Goal: Answer question/provide support: Share knowledge or assist other users

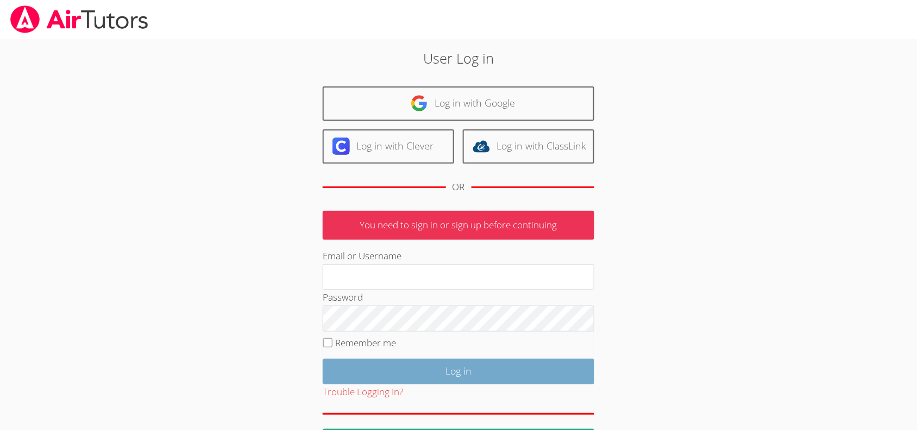
type input "mariesteinberg@live.com"
click at [430, 381] on input "Log in" at bounding box center [459, 372] width 272 height 26
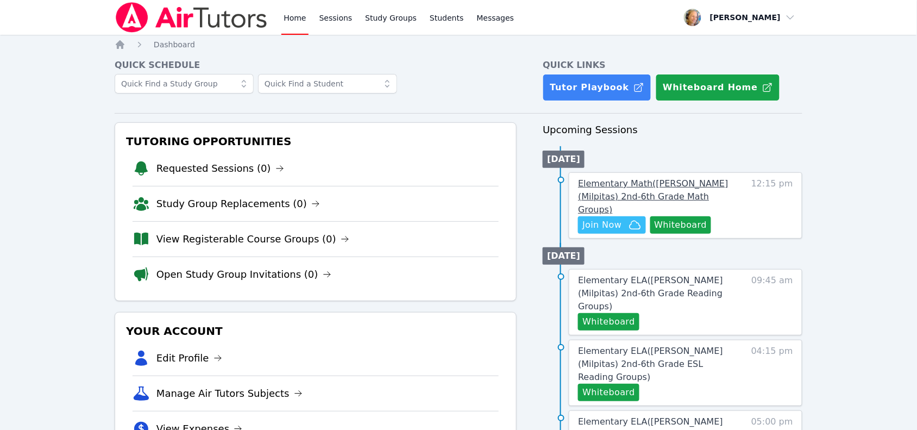
click at [699, 189] on span "Elementary Math ( Spangler (Milpitas) 2nd-6th Grade Math Groups )" at bounding box center [653, 196] width 150 height 36
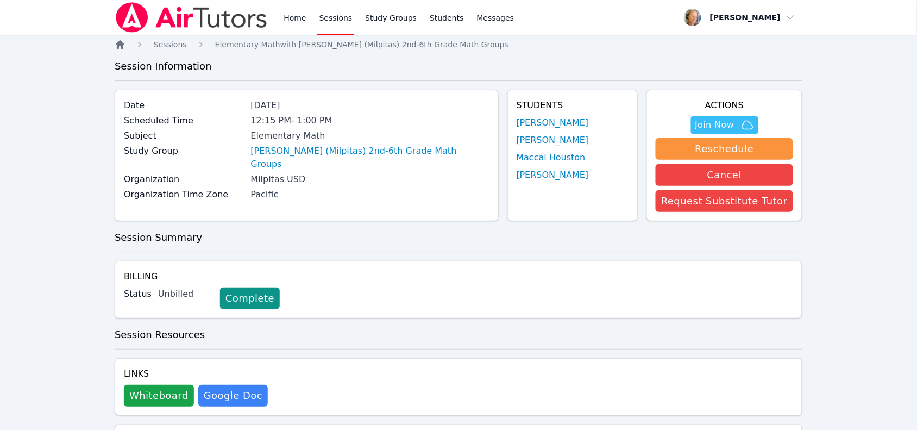
click at [125, 48] on icon "Breadcrumb" at bounding box center [120, 44] width 11 height 11
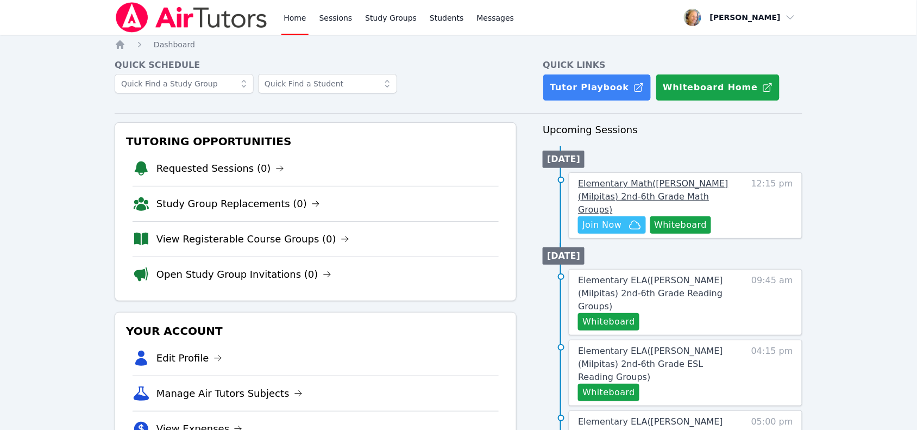
click at [648, 183] on span "Elementary Math ( Spangler (Milpitas) 2nd-6th Grade Math Groups )" at bounding box center [653, 196] width 150 height 36
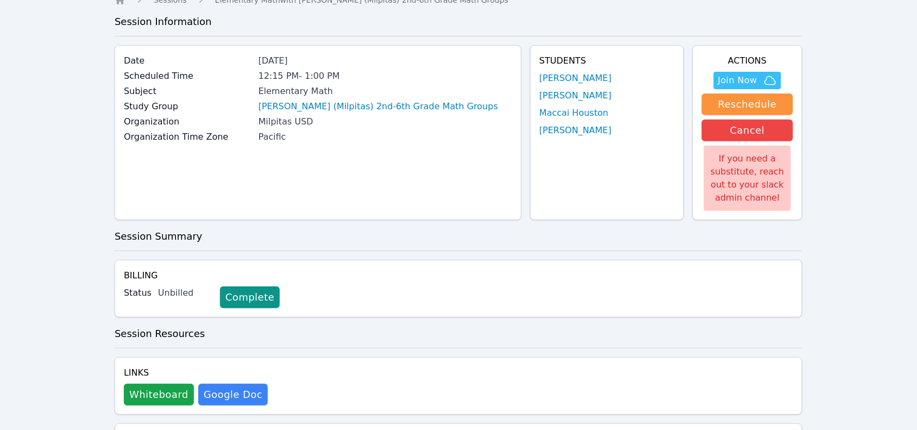
scroll to position [68, 0]
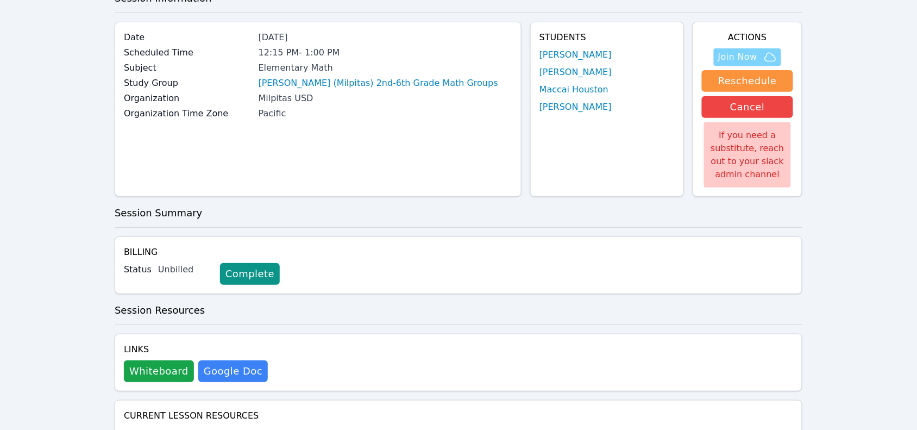
drag, startPoint x: 735, startPoint y: 51, endPoint x: 734, endPoint y: 58, distance: 7.2
click at [735, 52] on span "Join Now" at bounding box center [737, 57] width 39 height 13
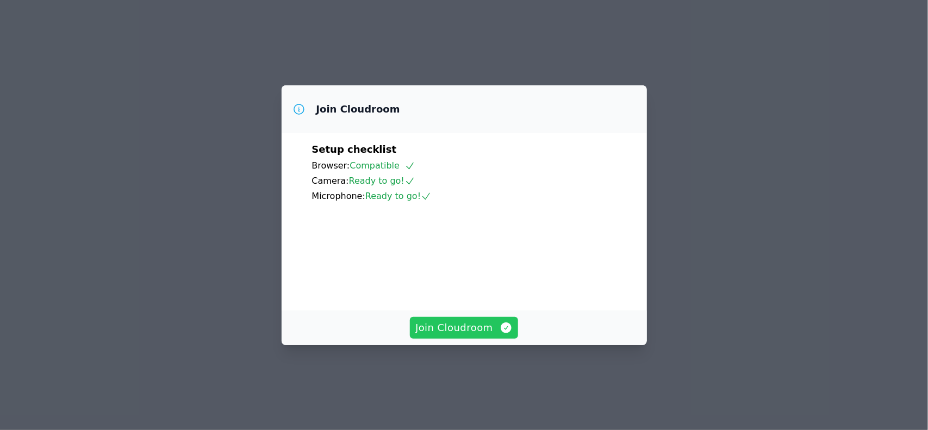
click at [477, 335] on span "Join Cloudroom" at bounding box center [463, 327] width 97 height 15
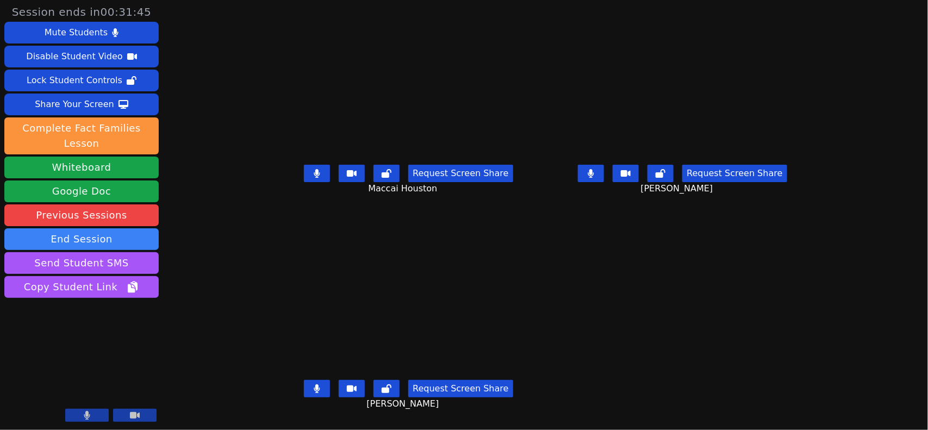
click at [594, 178] on icon at bounding box center [590, 173] width 7 height 9
click at [304, 397] on button at bounding box center [317, 388] width 26 height 17
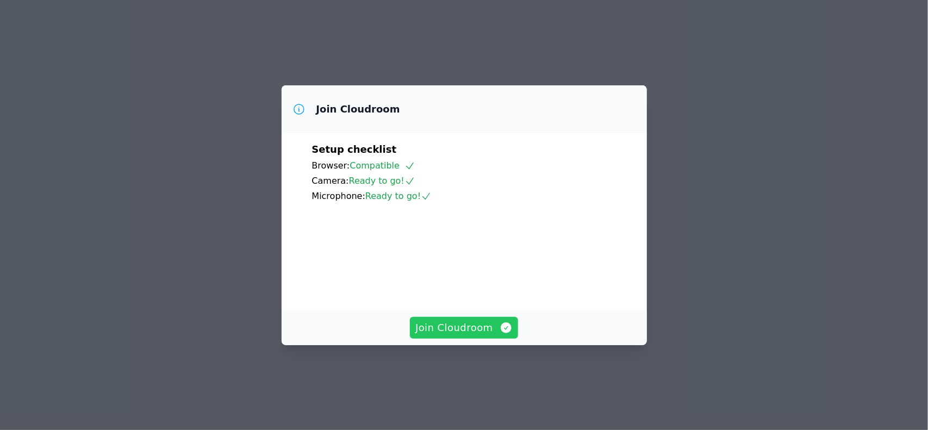
click at [475, 335] on span "Join Cloudroom" at bounding box center [463, 327] width 97 height 15
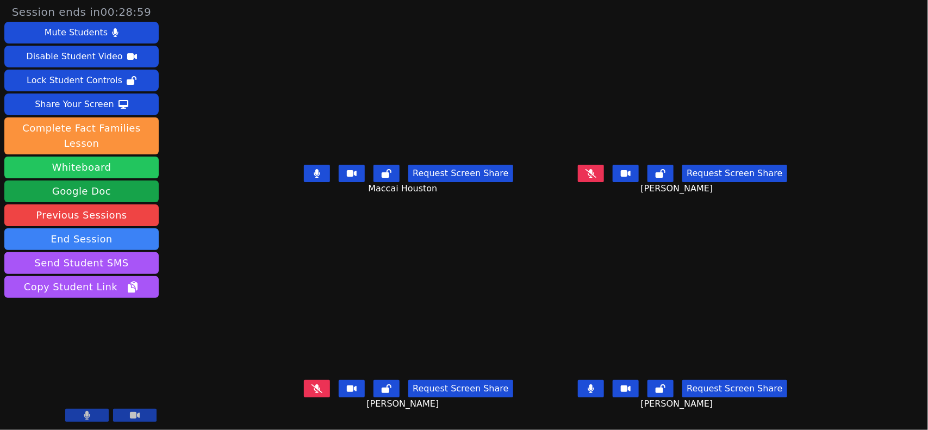
click at [116, 158] on button "Whiteboard" at bounding box center [81, 167] width 154 height 22
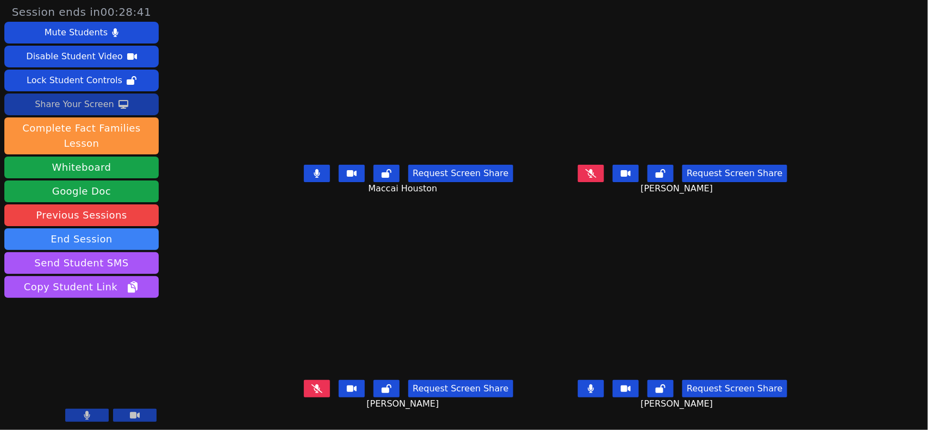
click at [103, 106] on div "Share Your Screen" at bounding box center [74, 104] width 79 height 17
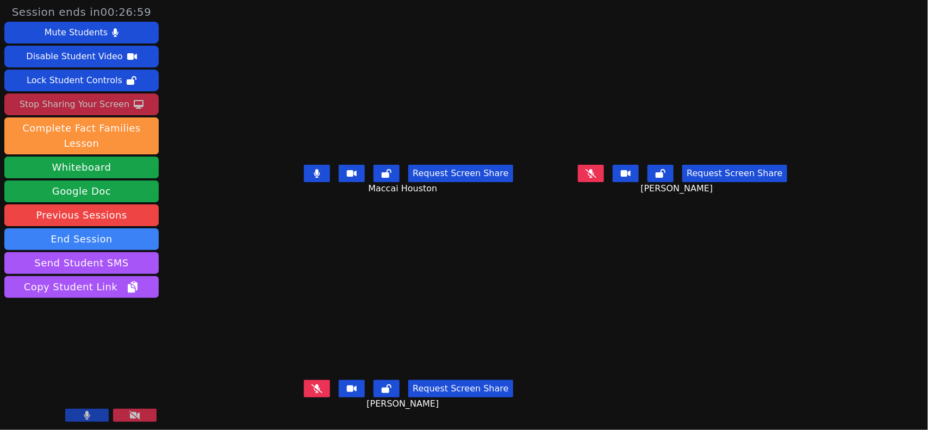
click at [123, 112] on button "Stop Sharing Your Screen" at bounding box center [81, 104] width 154 height 22
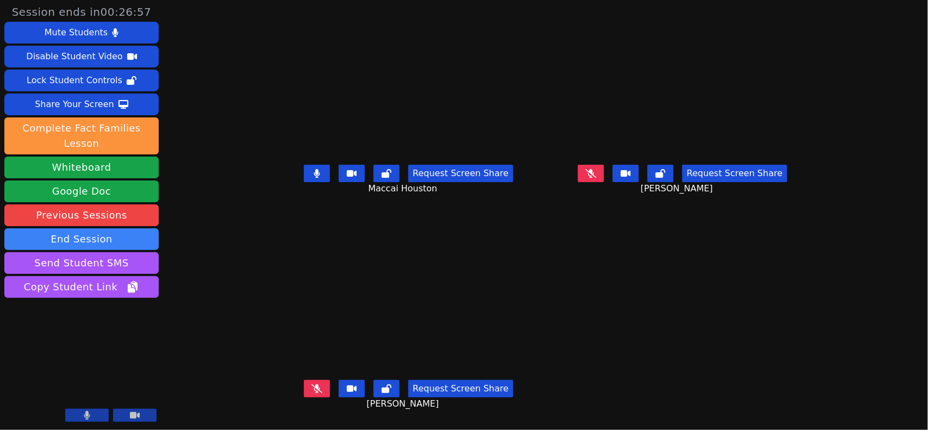
click at [311, 393] on icon at bounding box center [316, 388] width 11 height 9
click at [604, 174] on button at bounding box center [591, 173] width 26 height 17
click at [304, 392] on button at bounding box center [317, 388] width 26 height 17
click at [604, 182] on button at bounding box center [591, 173] width 26 height 17
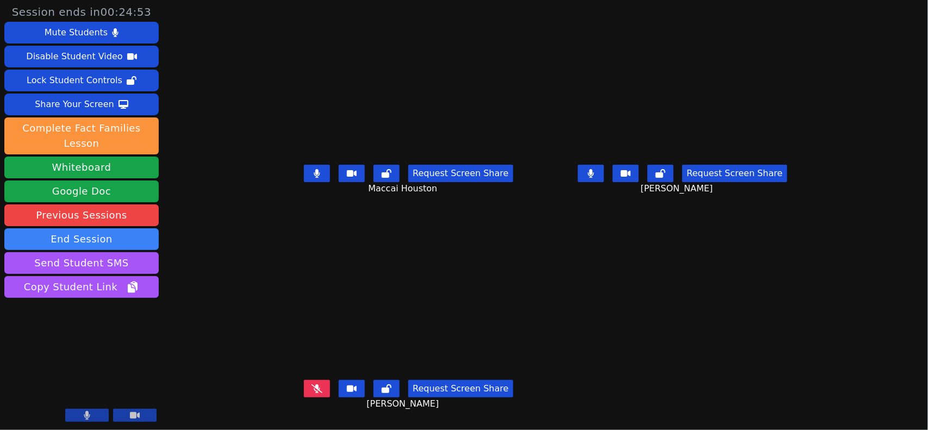
click at [311, 390] on icon at bounding box center [316, 388] width 11 height 9
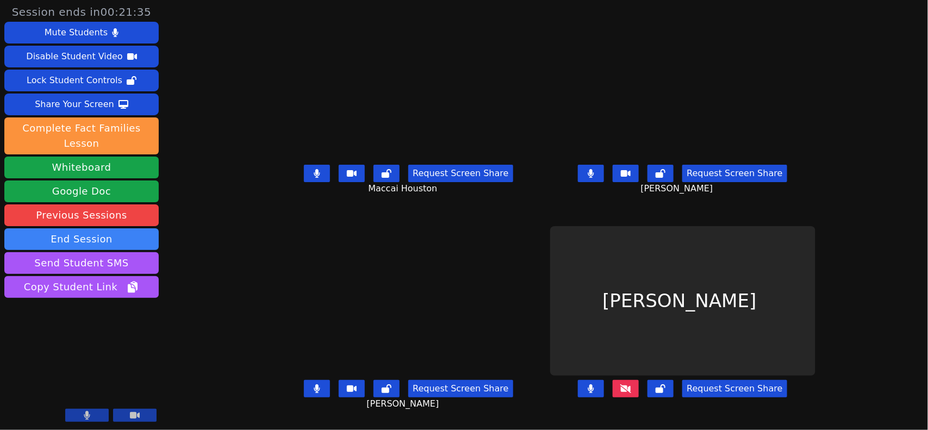
click at [631, 392] on icon at bounding box center [625, 388] width 11 height 9
click at [304, 180] on button at bounding box center [317, 173] width 26 height 17
click at [604, 174] on button at bounding box center [591, 173] width 26 height 17
click at [314, 393] on icon at bounding box center [317, 388] width 7 height 9
click at [311, 393] on icon at bounding box center [316, 388] width 11 height 9
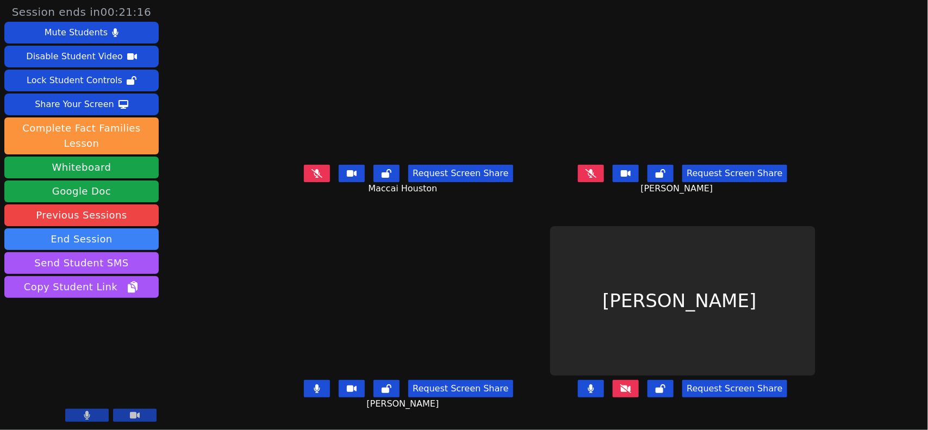
click at [604, 182] on button at bounding box center [591, 173] width 26 height 17
drag, startPoint x: 284, startPoint y: 174, endPoint x: 291, endPoint y: 171, distance: 7.6
click at [304, 174] on button at bounding box center [317, 173] width 26 height 17
click at [594, 175] on icon at bounding box center [591, 173] width 6 height 9
click at [304, 180] on button at bounding box center [317, 173] width 26 height 17
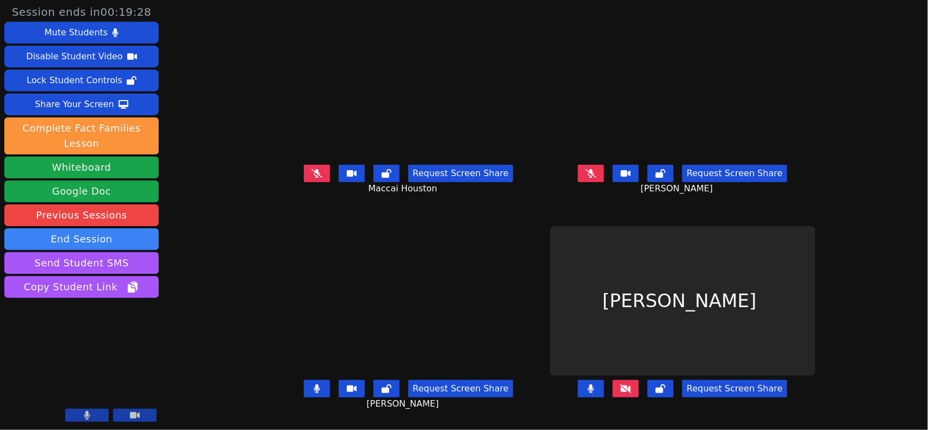
click at [304, 390] on button at bounding box center [317, 388] width 26 height 17
click at [311, 175] on icon at bounding box center [316, 173] width 11 height 9
click at [304, 174] on button at bounding box center [317, 173] width 26 height 17
click at [631, 393] on icon at bounding box center [625, 388] width 11 height 9
click at [304, 182] on button at bounding box center [317, 173] width 26 height 17
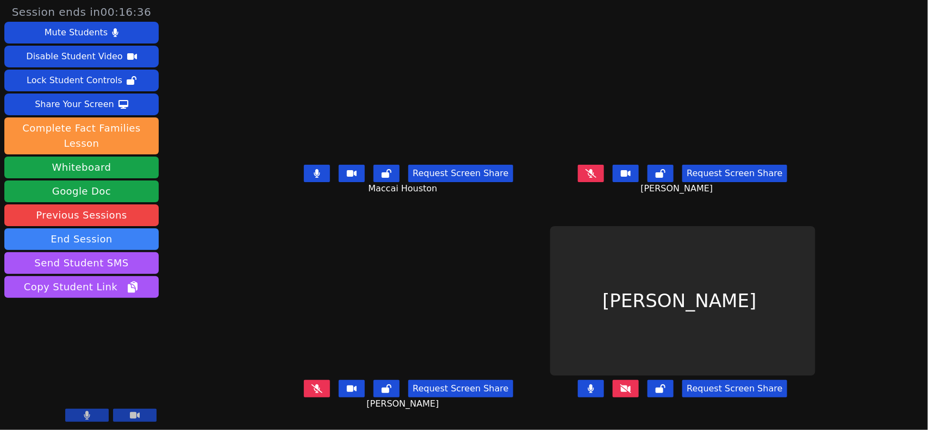
click at [596, 178] on icon at bounding box center [590, 173] width 11 height 9
click at [311, 393] on icon at bounding box center [316, 388] width 11 height 9
click at [304, 397] on button at bounding box center [317, 388] width 26 height 17
click at [594, 178] on icon at bounding box center [591, 173] width 6 height 9
click at [596, 178] on icon at bounding box center [590, 173] width 11 height 9
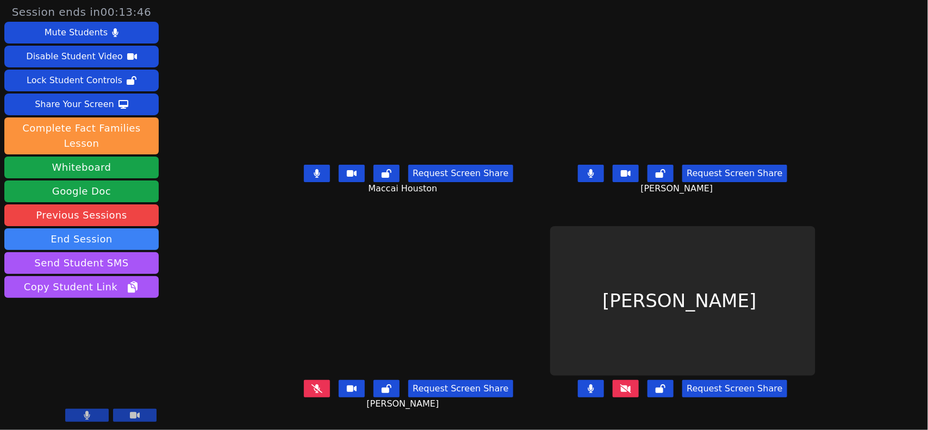
click at [311, 393] on icon at bounding box center [316, 388] width 11 height 9
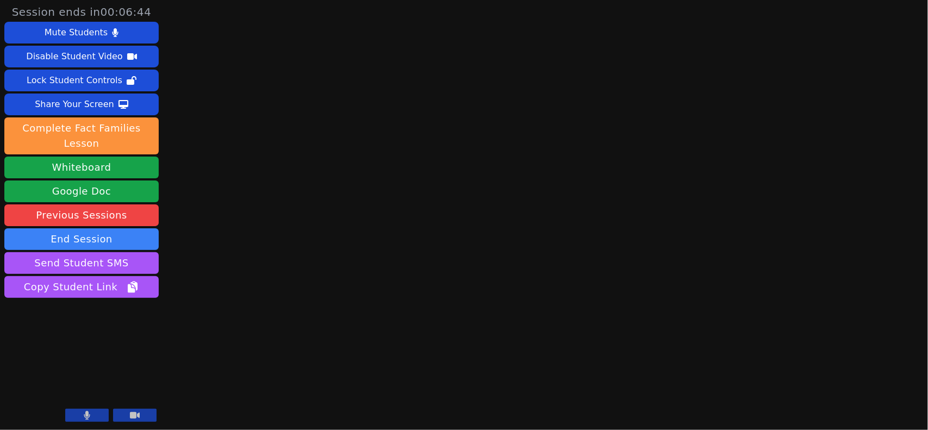
drag, startPoint x: 133, startPoint y: 416, endPoint x: 131, endPoint y: 406, distance: 9.4
click at [133, 415] on icon at bounding box center [135, 415] width 10 height 7
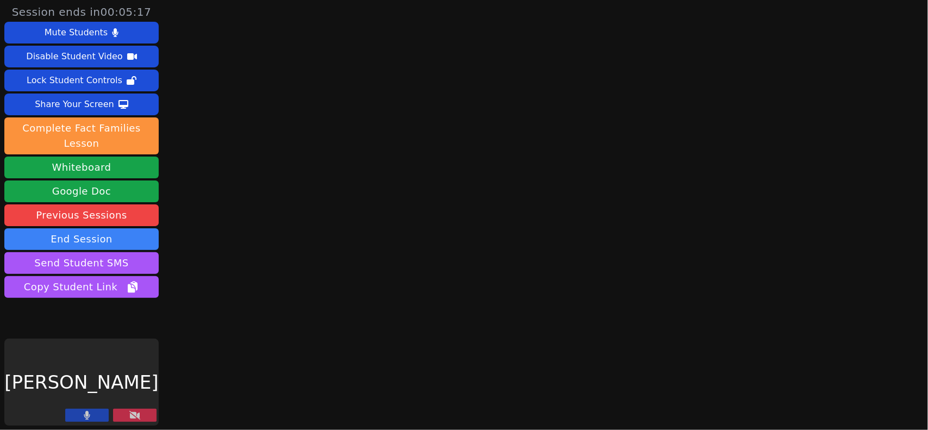
click at [137, 414] on icon at bounding box center [134, 415] width 11 height 9
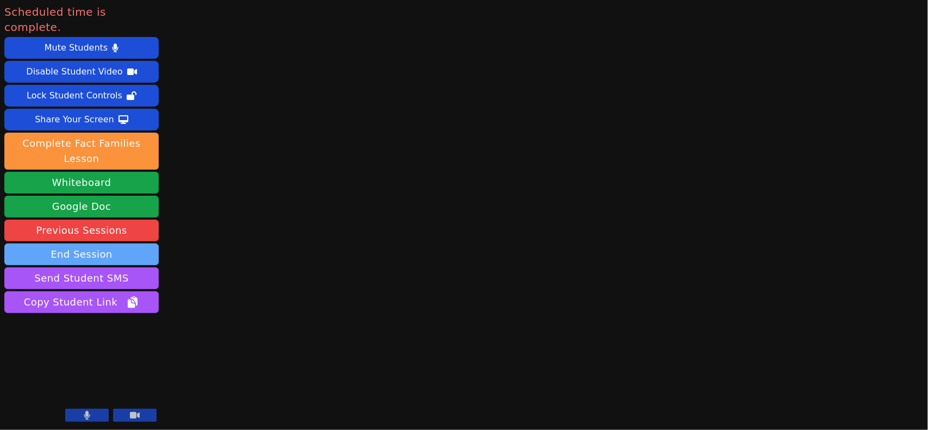
click at [83, 243] on button "End Session" at bounding box center [81, 254] width 154 height 22
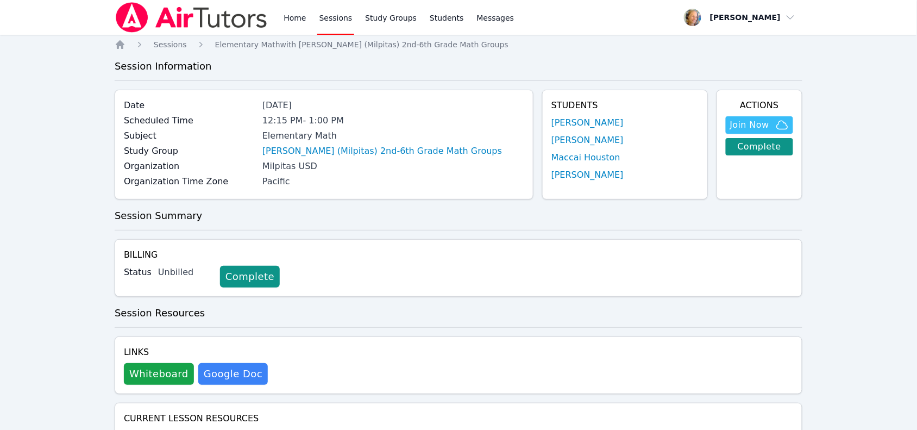
click at [338, 22] on link "Sessions" at bounding box center [335, 17] width 37 height 35
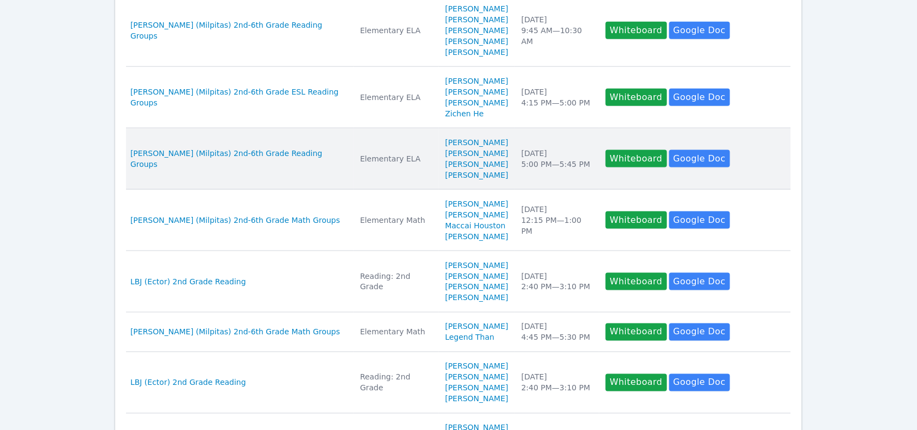
scroll to position [340, 0]
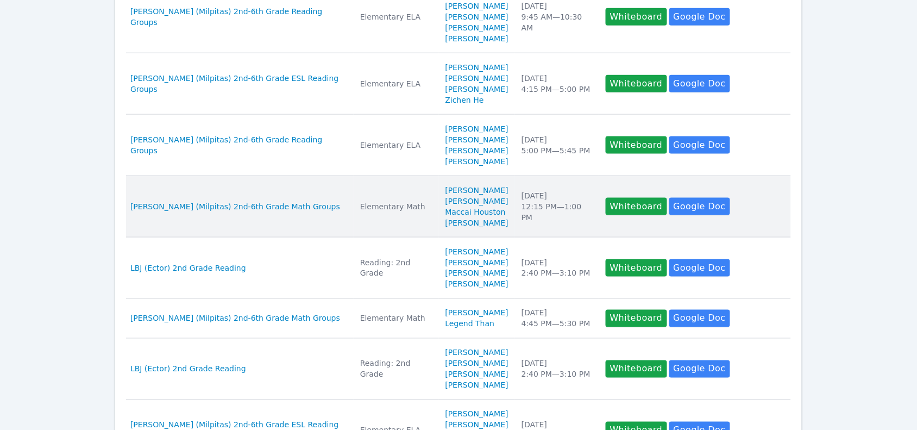
click at [522, 209] on div "Wed Oct 15 12:15 PM — 1:00 PM" at bounding box center [557, 206] width 71 height 33
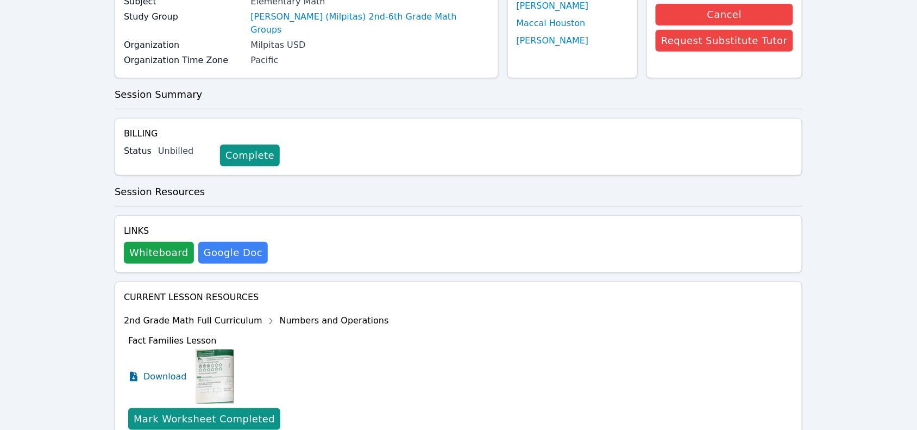
scroll to position [136, 0]
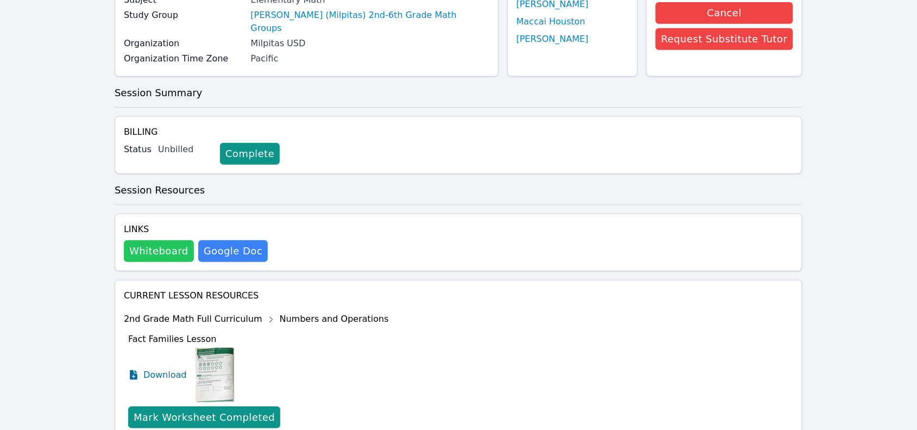
click at [147, 246] on button "Whiteboard" at bounding box center [159, 251] width 70 height 22
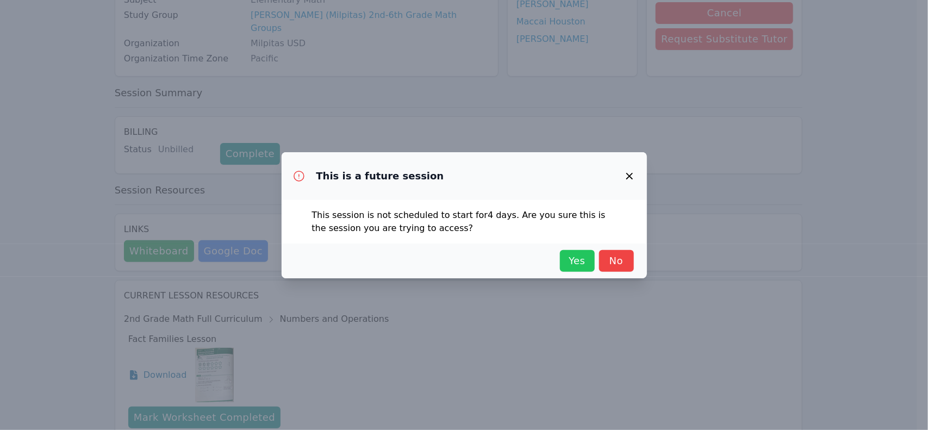
click at [579, 262] on span "Yes" at bounding box center [577, 260] width 24 height 15
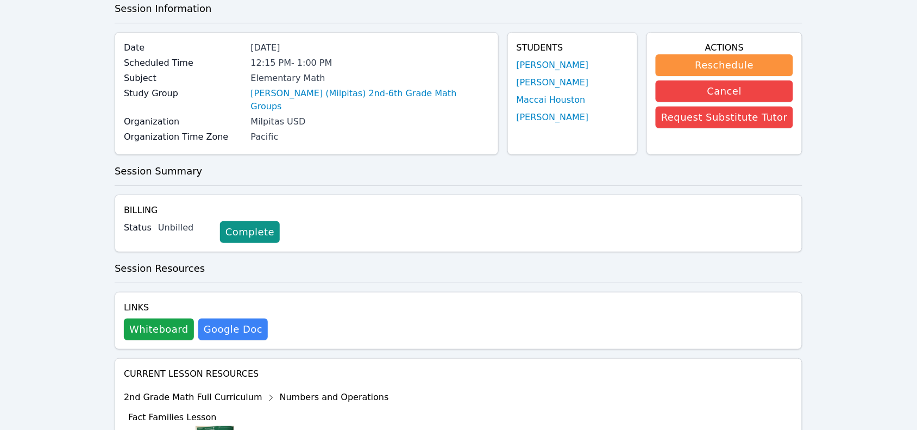
scroll to position [0, 0]
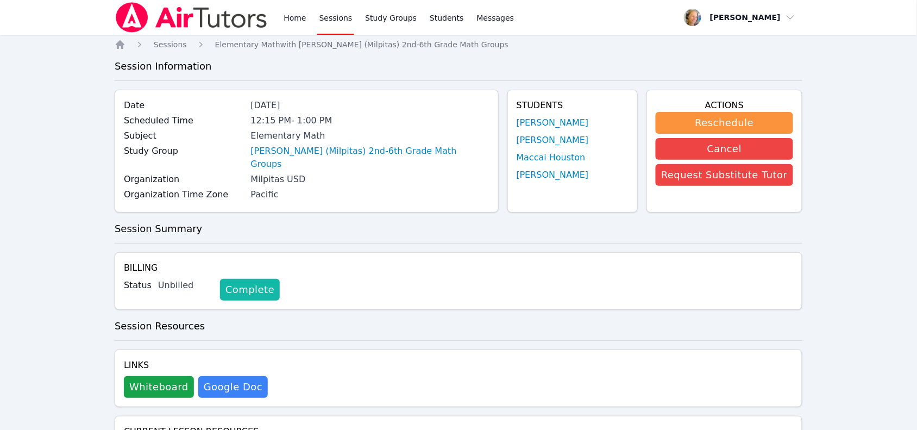
click at [254, 279] on link "Complete" at bounding box center [250, 290] width 60 height 22
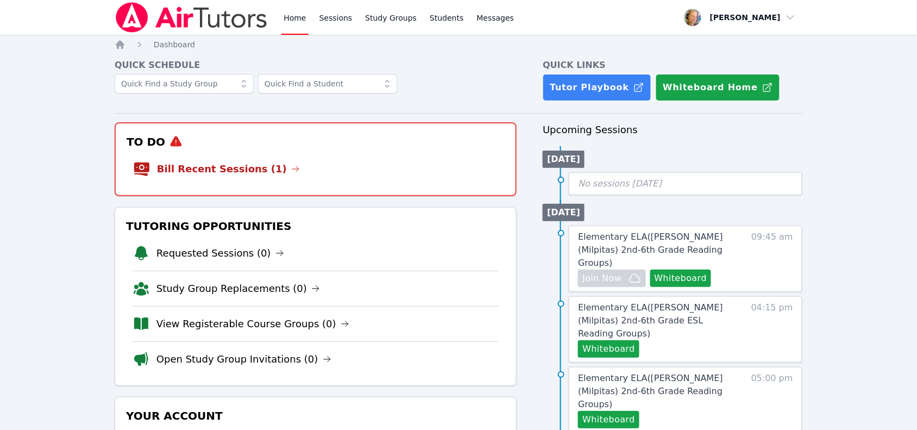
click at [253, 176] on link "Bill Recent Sessions (1)" at bounding box center [228, 168] width 143 height 15
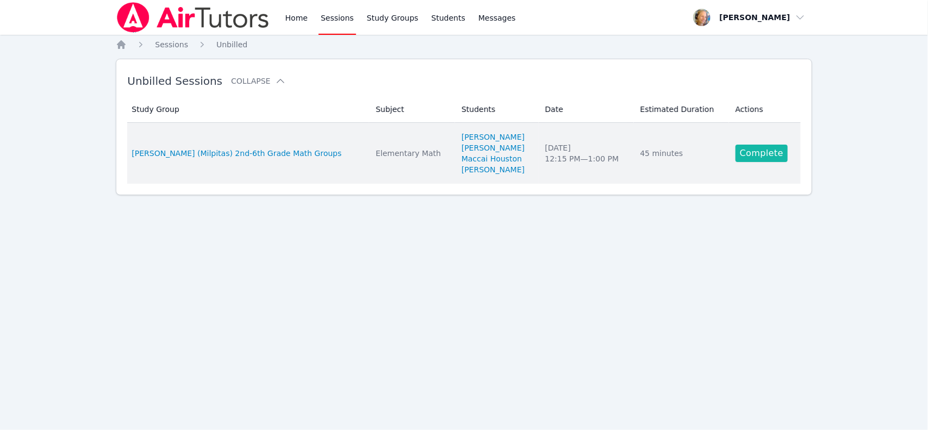
click at [761, 155] on link "Complete" at bounding box center [761, 153] width 52 height 17
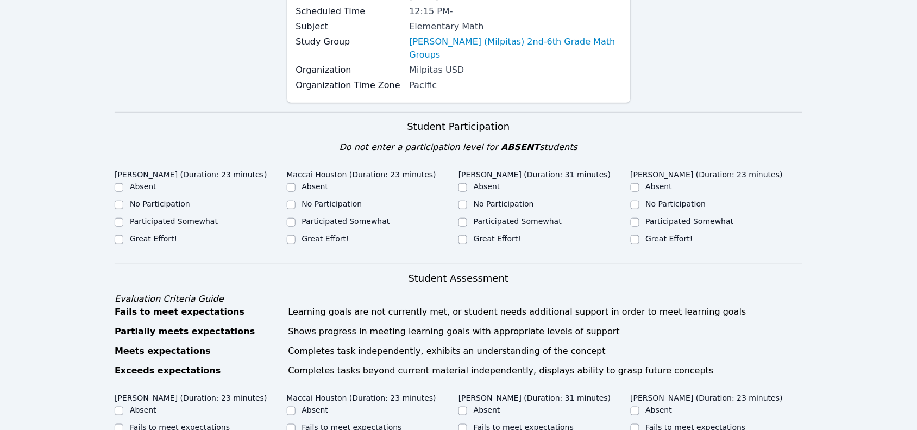
scroll to position [136, 0]
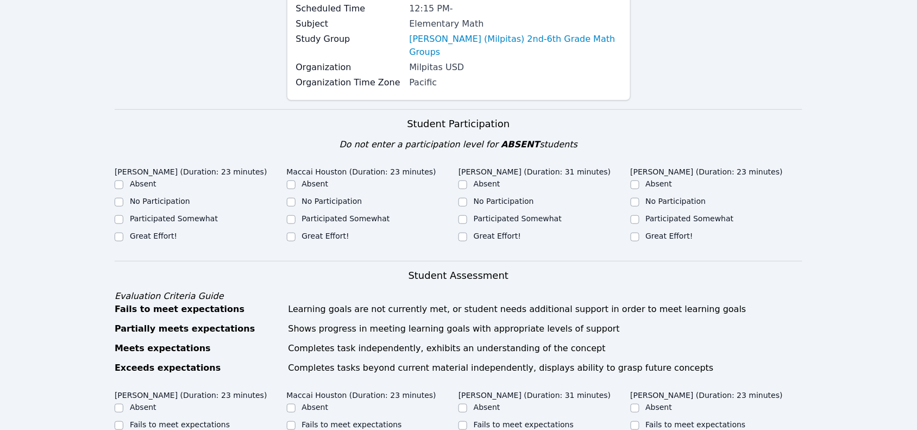
click at [166, 231] on label "Great Effort!" at bounding box center [153, 235] width 47 height 9
click at [123, 233] on input "Great Effort!" at bounding box center [119, 237] width 9 height 9
checkbox input "true"
click at [328, 231] on label "Great Effort!" at bounding box center [325, 235] width 47 height 9
click at [296, 233] on input "Great Effort!" at bounding box center [291, 237] width 9 height 9
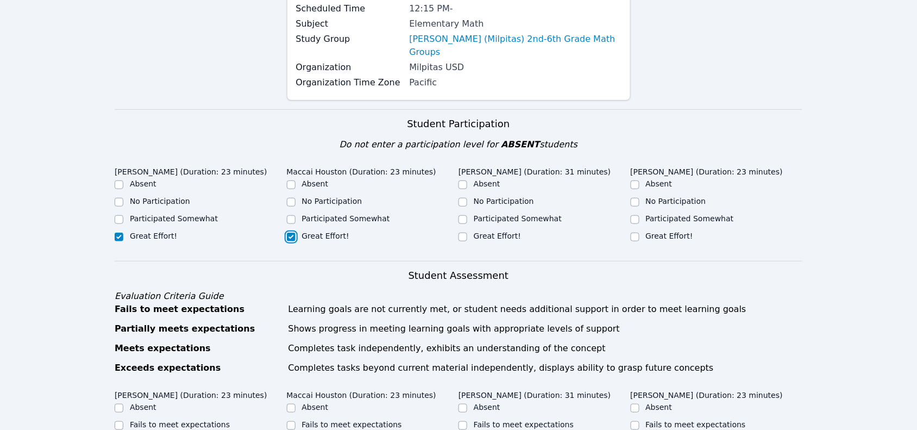
checkbox input "true"
click at [519, 214] on label "Participated Somewhat" at bounding box center [518, 218] width 88 height 9
click at [467, 215] on input "Participated Somewhat" at bounding box center [463, 219] width 9 height 9
checkbox input "true"
click at [655, 231] on label "Great Effort!" at bounding box center [669, 235] width 47 height 9
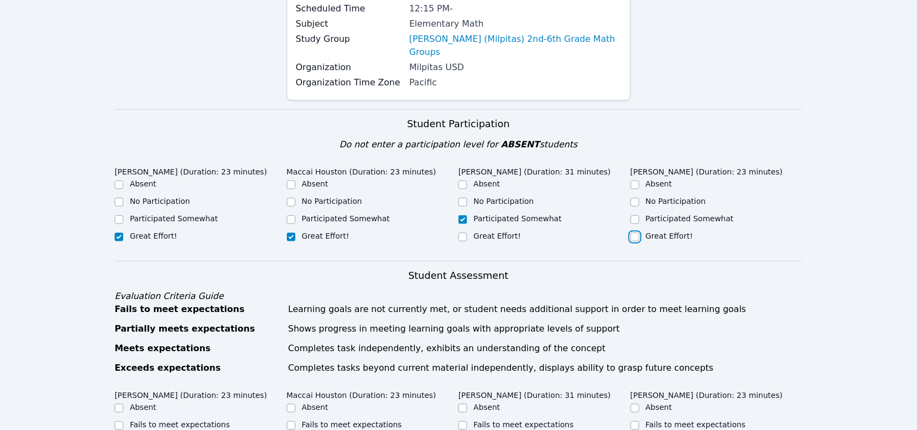
click at [640, 233] on input "Great Effort!" at bounding box center [635, 237] width 9 height 9
checkbox input "true"
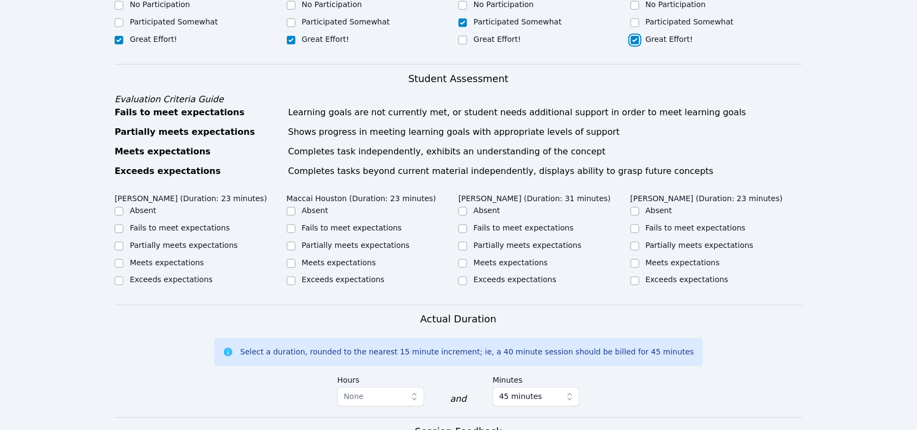
scroll to position [340, 0]
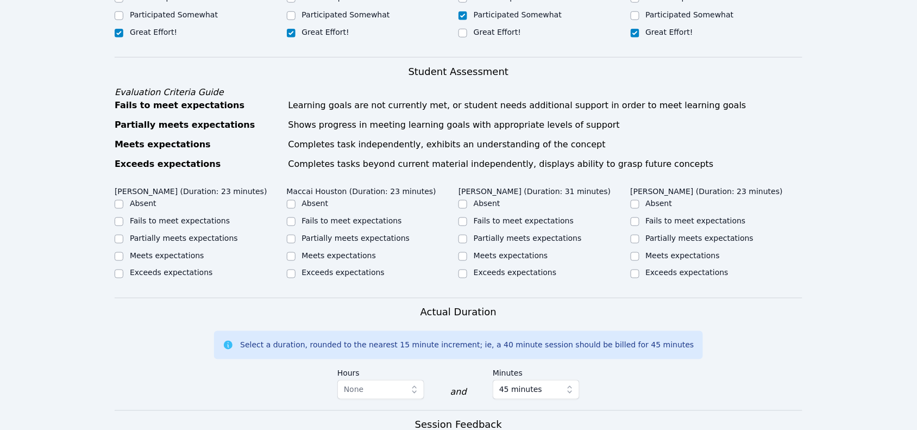
click at [175, 268] on label "Exceeds expectations" at bounding box center [171, 272] width 83 height 9
click at [123, 270] on input "Exceeds expectations" at bounding box center [119, 274] width 9 height 9
checkbox input "true"
click at [370, 268] on label "Exceeds expectations" at bounding box center [343, 272] width 83 height 9
click at [296, 270] on input "Exceeds expectations" at bounding box center [291, 274] width 9 height 9
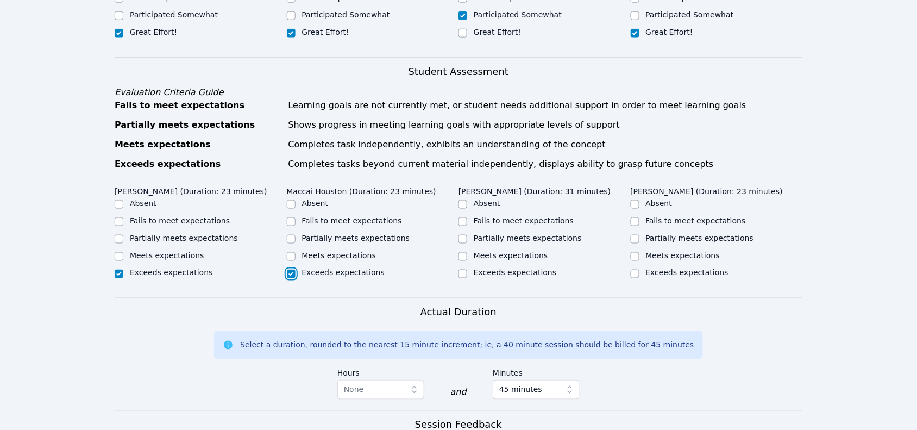
checkbox input "true"
click at [164, 251] on label "Meets expectations" at bounding box center [167, 255] width 74 height 9
click at [123, 252] on input "Meets expectations" at bounding box center [119, 256] width 9 height 9
checkbox input "true"
checkbox input "false"
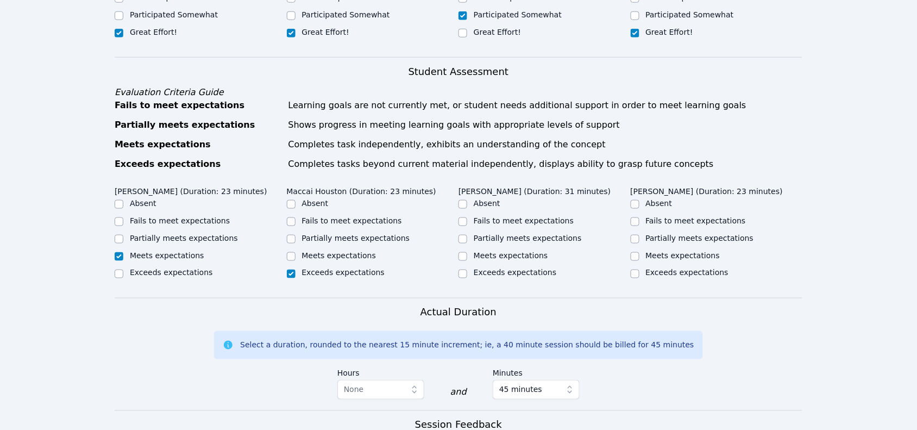
click at [517, 234] on label "Partially meets expectations" at bounding box center [528, 238] width 108 height 9
click at [467, 235] on input "Partially meets expectations" at bounding box center [463, 239] width 9 height 9
checkbox input "true"
click at [692, 268] on label "Exceeds expectations" at bounding box center [687, 272] width 83 height 9
click at [640, 270] on input "Exceeds expectations" at bounding box center [635, 274] width 9 height 9
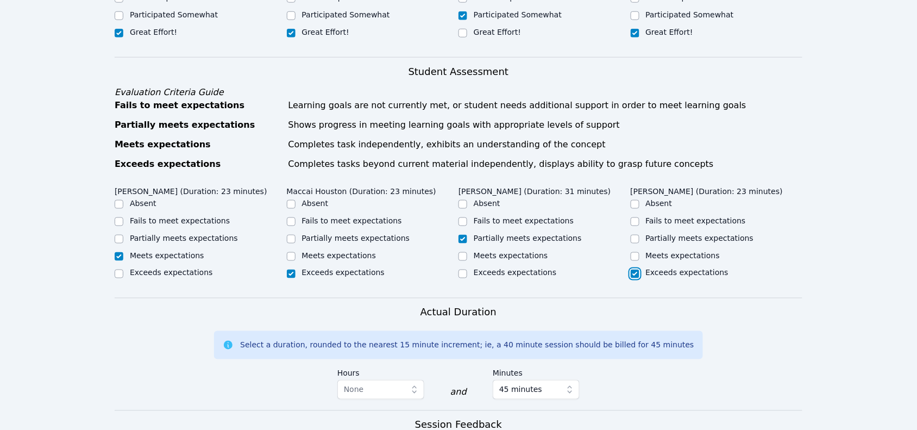
checkbox input "true"
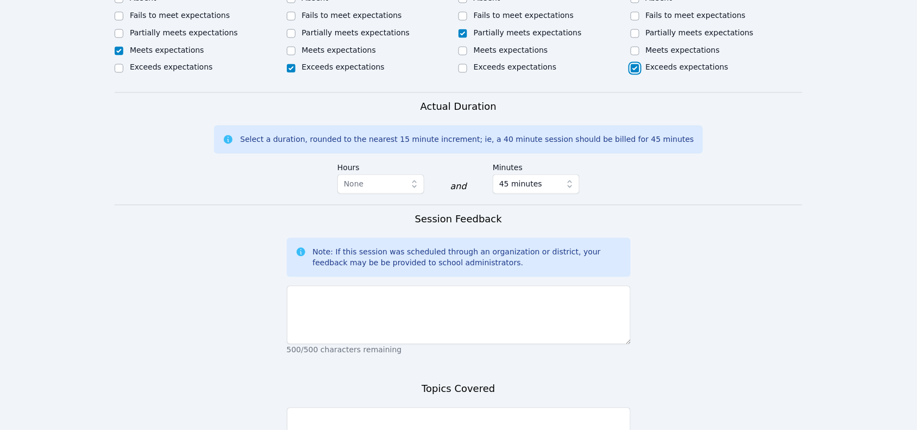
scroll to position [611, 0]
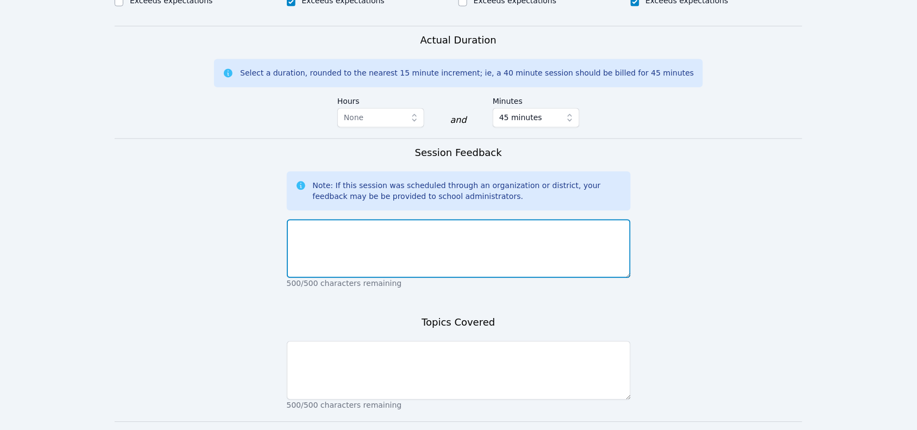
click at [364, 245] on textarea at bounding box center [459, 249] width 344 height 59
click at [414, 220] on textarea "We are having sound issues with 2/4 students" at bounding box center [459, 249] width 344 height 59
click at [449, 222] on textarea "We are having sound issues with 2 students" at bounding box center [459, 249] width 344 height 59
type textarea "We are having sound issues with 2 students. I will report."
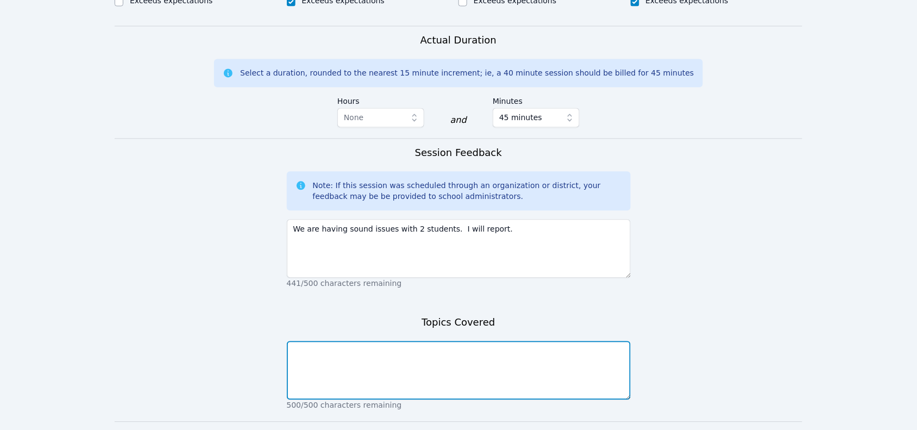
click at [421, 341] on textarea at bounding box center [459, 370] width 344 height 59
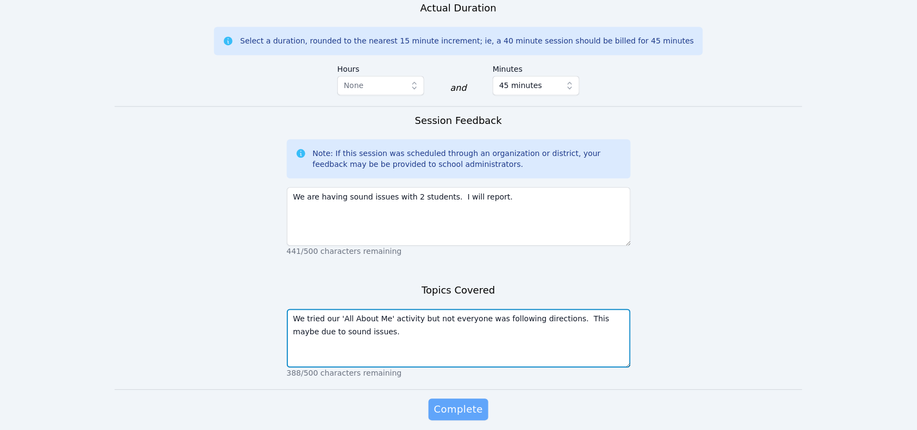
scroll to position [674, 0]
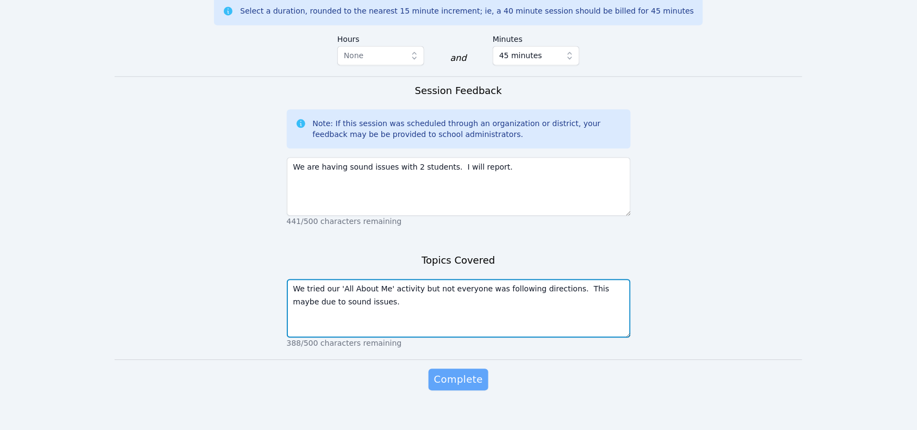
type textarea "We tried our 'All About Me' activity but not everyone was following directions.…"
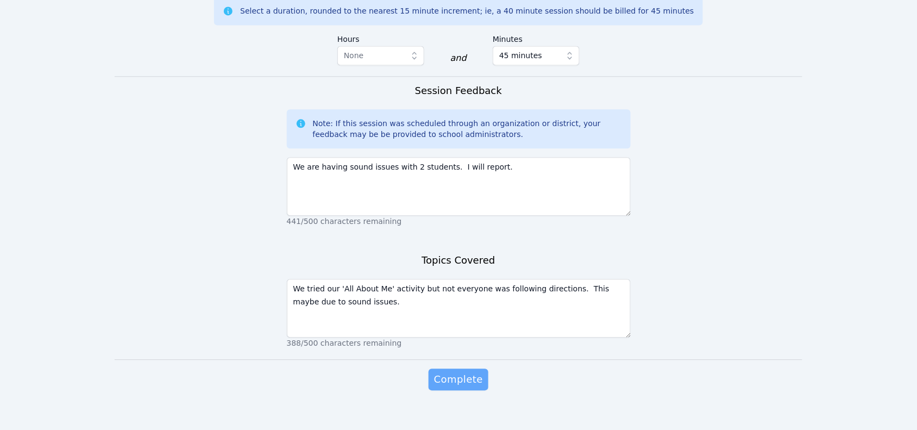
click at [474, 372] on span "Complete" at bounding box center [458, 379] width 49 height 15
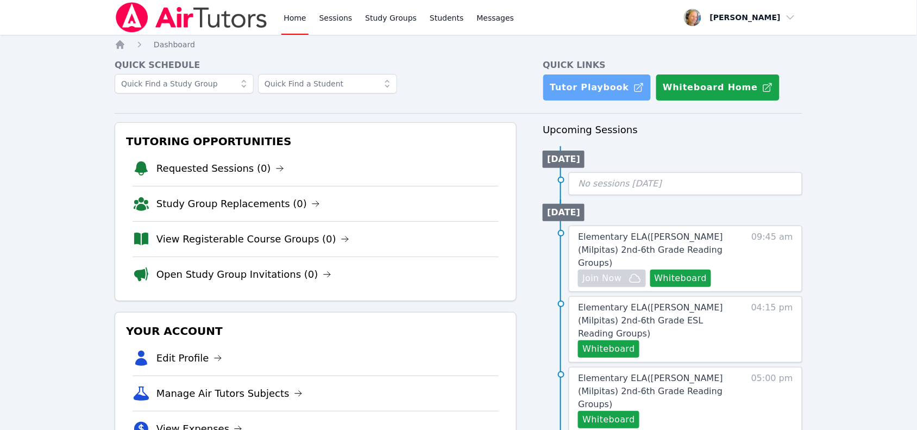
click at [605, 97] on link "Tutor Playbook" at bounding box center [597, 87] width 109 height 27
click at [371, 16] on link "Study Groups" at bounding box center [391, 17] width 56 height 35
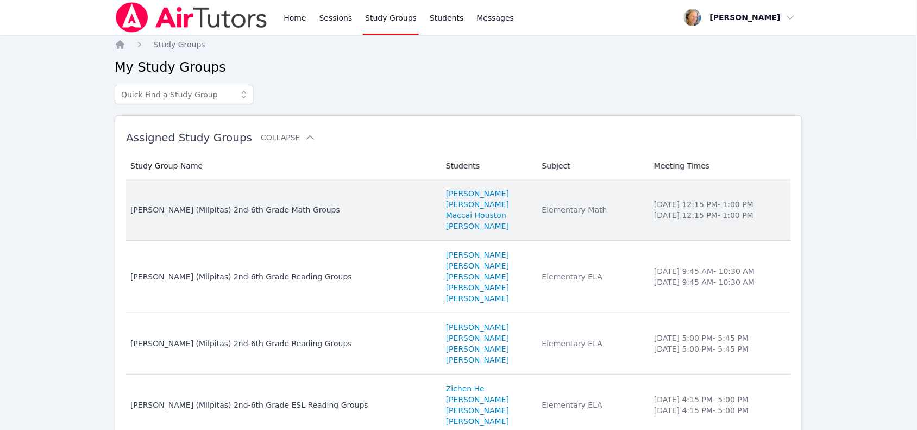
click at [561, 213] on div "Elementary Math" at bounding box center [591, 209] width 99 height 11
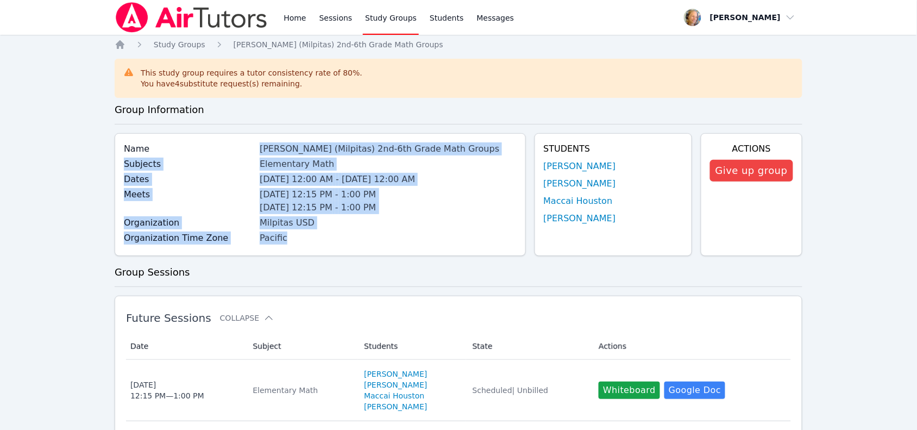
drag, startPoint x: 261, startPoint y: 147, endPoint x: 452, endPoint y: 234, distance: 210.1
click at [452, 234] on div "Name Spangler (Milpitas) 2nd-6th Grade Math Groups Subjects Elementary Math Dat…" at bounding box center [320, 194] width 411 height 123
copy div "Spangler (Milpitas) 2nd-6th Grade Math Groups Subjects Elementary Math Dates Oc…"
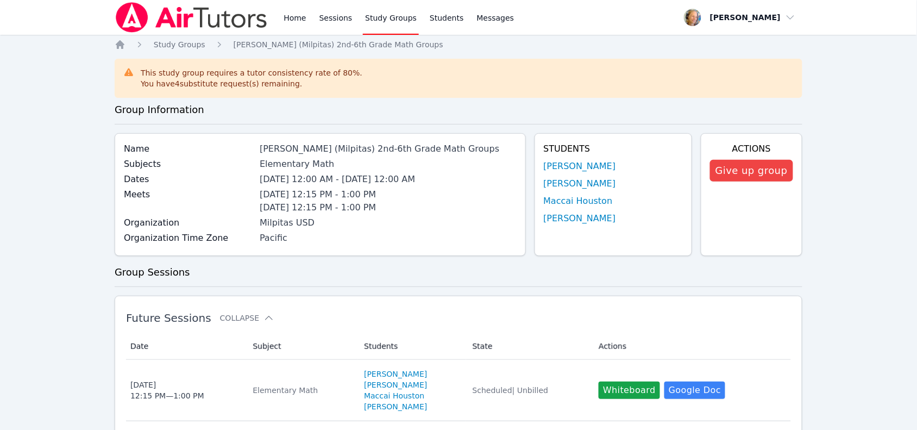
click at [414, 317] on h2 "Future Sessions Collapse" at bounding box center [441, 317] width 630 height 13
click at [123, 47] on icon "Breadcrumb" at bounding box center [120, 44] width 9 height 9
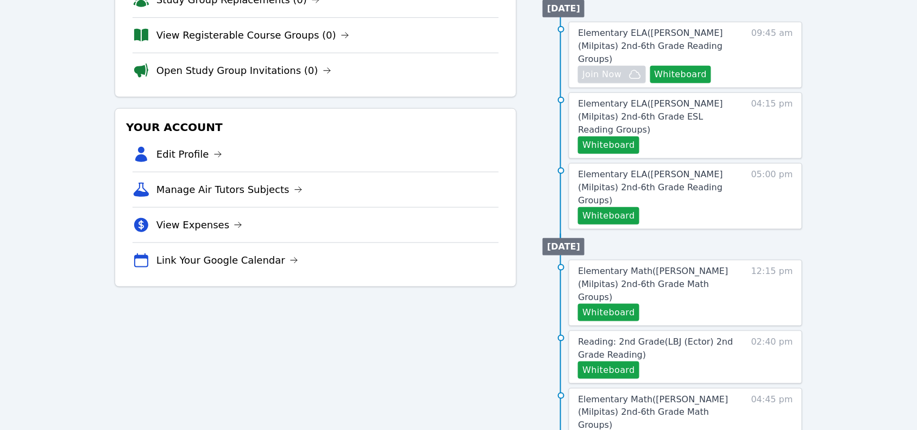
scroll to position [152, 0]
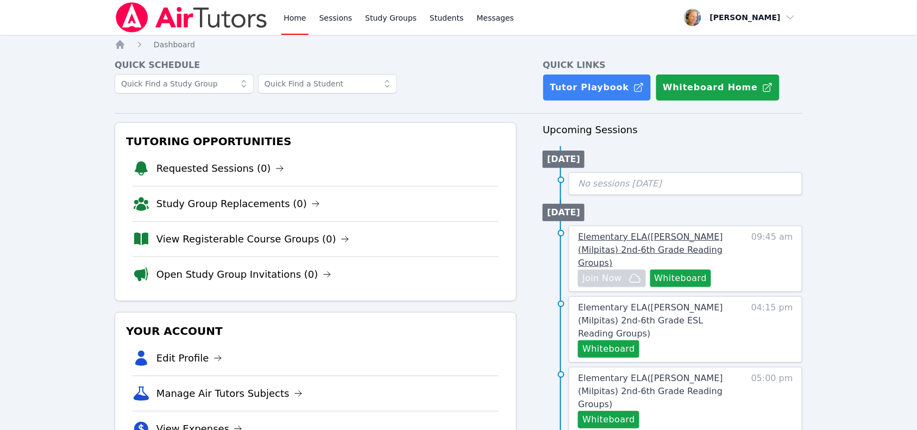
click at [702, 245] on link "Elementary ELA ( [PERSON_NAME] (Milpitas) 2nd-6th Grade Reading Groups )" at bounding box center [658, 249] width 161 height 39
